Goal: Information Seeking & Learning: Learn about a topic

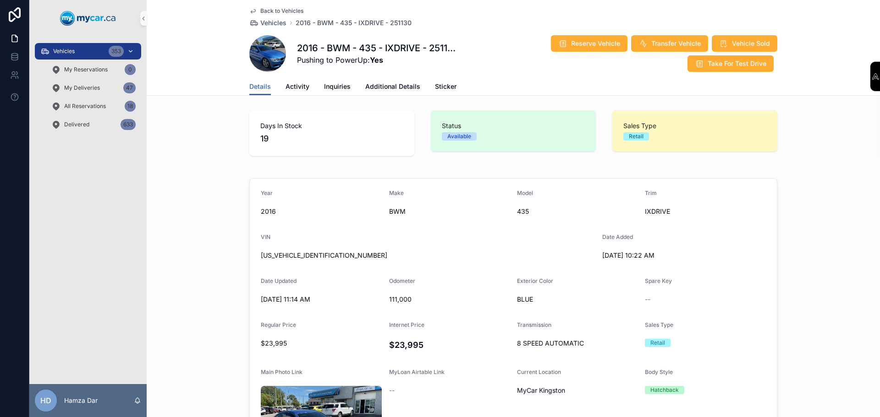
click at [96, 47] on div "Vehicles 353" at bounding box center [87, 51] width 95 height 15
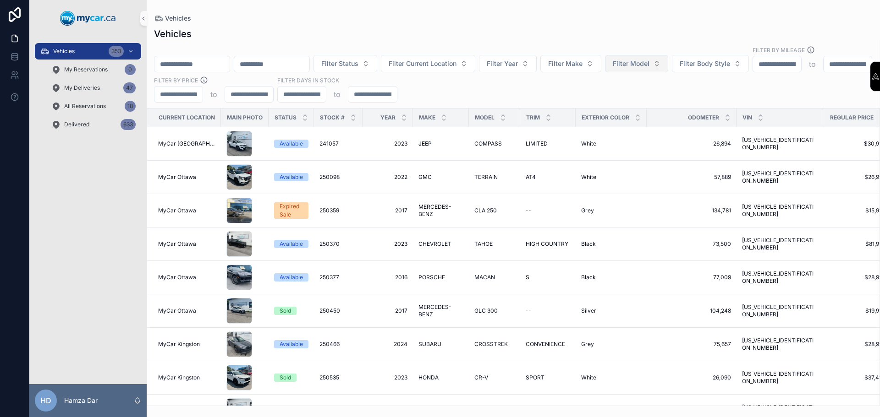
click at [649, 59] on span "Filter Model" at bounding box center [630, 63] width 37 height 9
type input "*"
click at [601, 56] on button "Filter Make" at bounding box center [570, 63] width 61 height 17
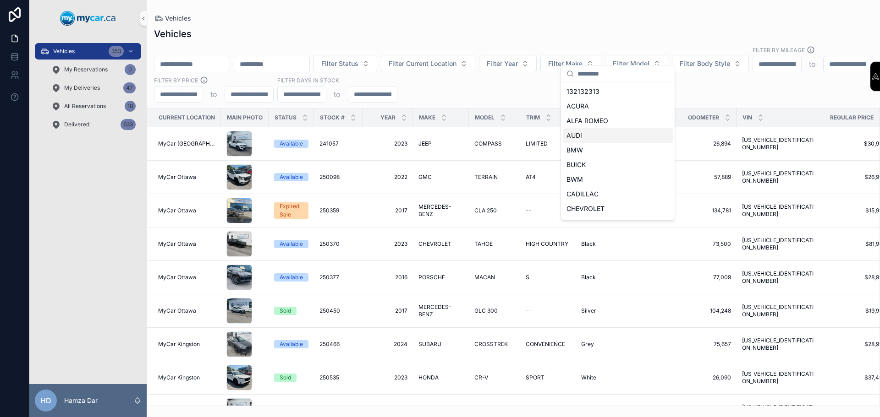
click at [587, 134] on div "AUDI" at bounding box center [618, 135] width 110 height 15
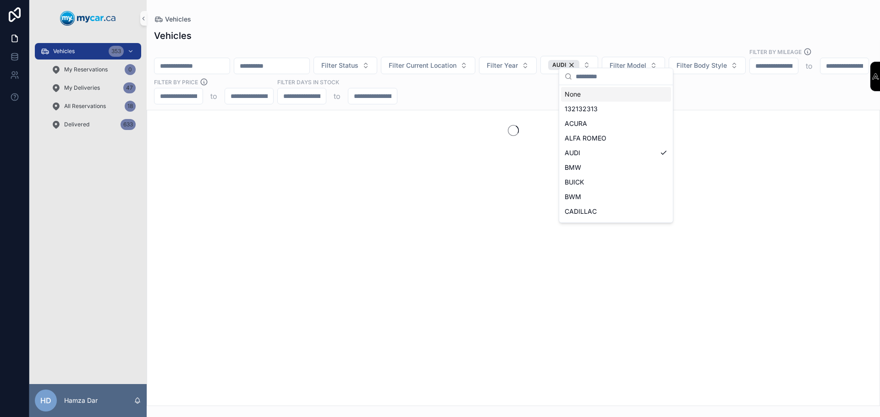
click at [338, 29] on div "Vehicles Filter Status Filter Current Location Filter Year AUDI Filter Model Fi…" at bounding box center [513, 215] width 733 height 383
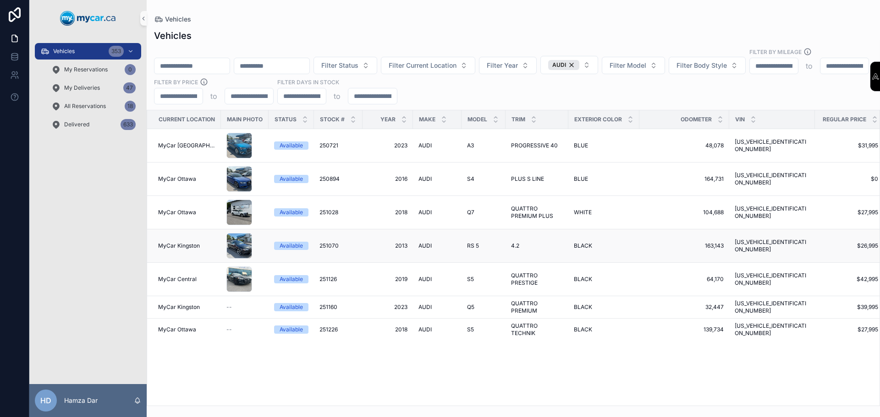
click at [421, 242] on span "AUDI" at bounding box center [424, 245] width 13 height 7
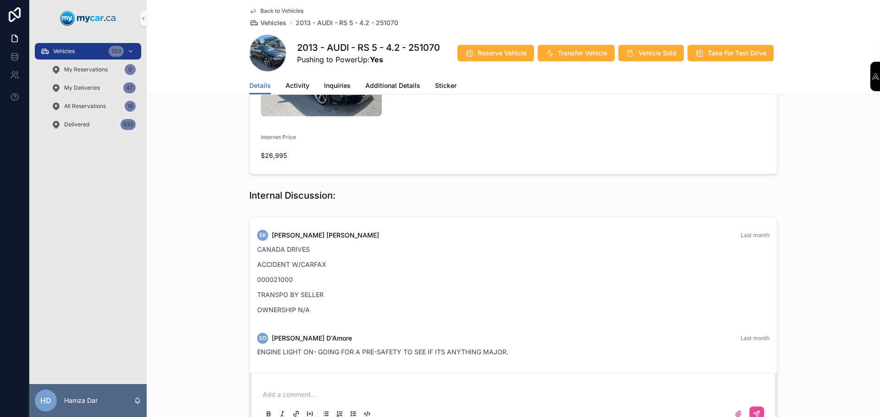
scroll to position [320, 0]
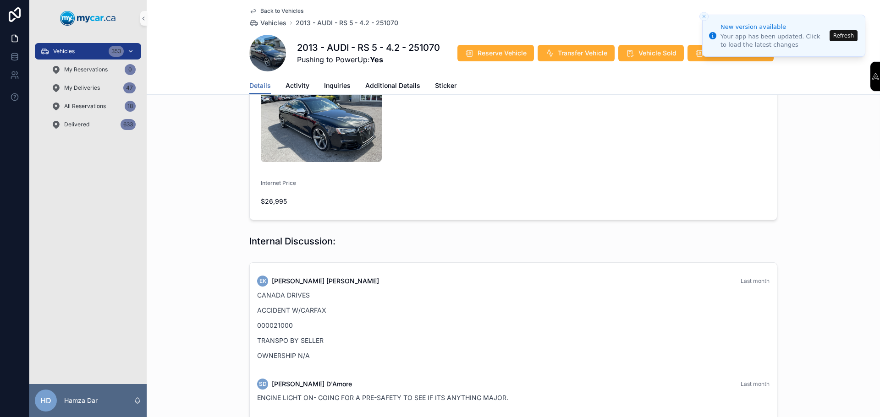
click at [98, 55] on div "Vehicles 353" at bounding box center [87, 51] width 95 height 15
